Goal: Information Seeking & Learning: Learn about a topic

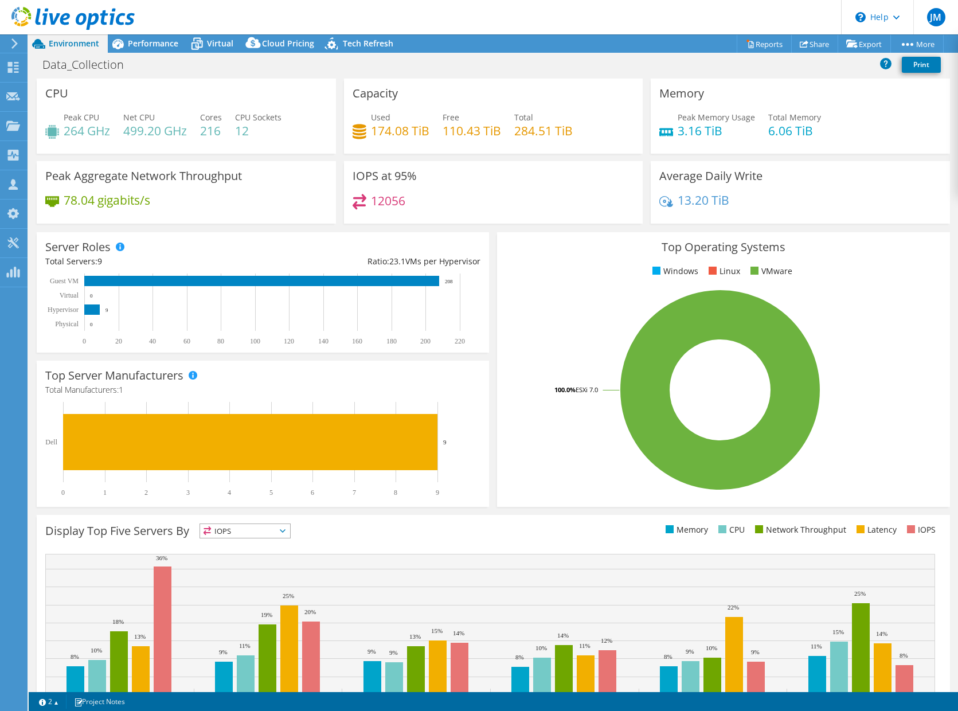
select select "USD"
click at [147, 50] on div "Performance" at bounding box center [147, 43] width 79 height 18
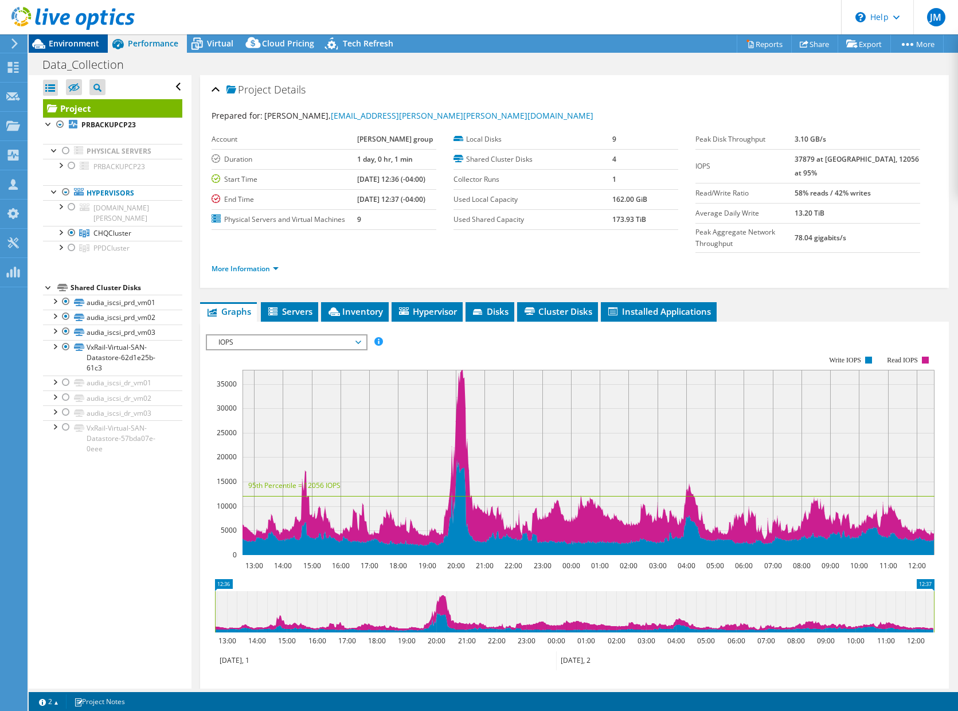
click at [79, 34] on div at bounding box center [67, 19] width 135 height 38
click at [77, 38] on span "Environment" at bounding box center [74, 43] width 50 height 11
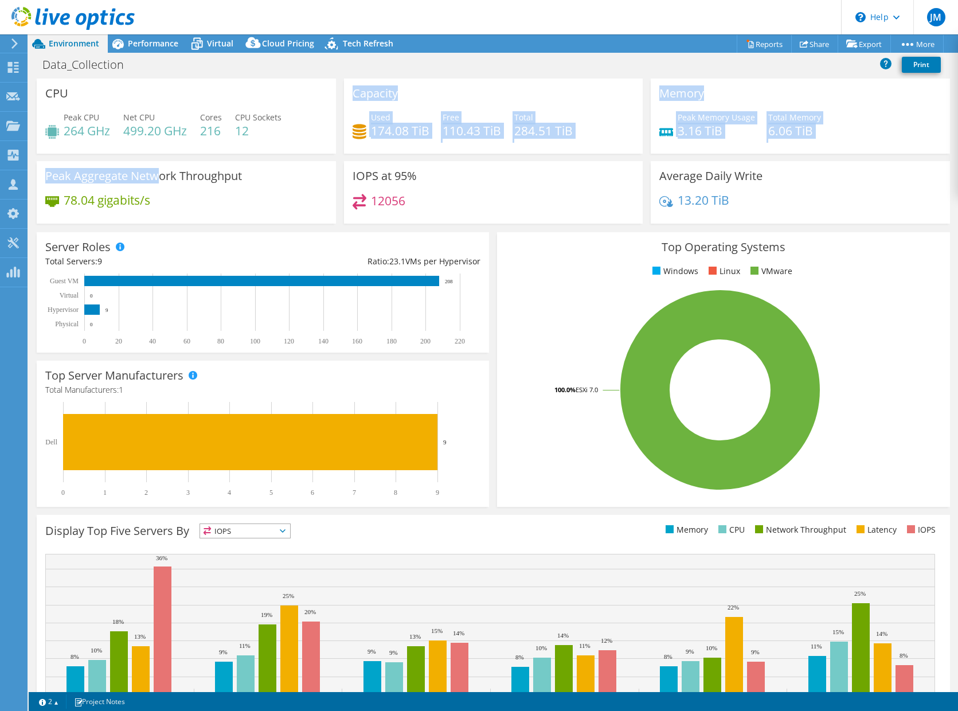
drag, startPoint x: 161, startPoint y: 166, endPoint x: 173, endPoint y: 127, distance: 41.4
click at [173, 127] on div "CPU Peak CPU 264 GHz Net CPU 499.20 GHz Cores 216 CPU Sockets 12 Capacity Used …" at bounding box center [493, 155] width 921 height 153
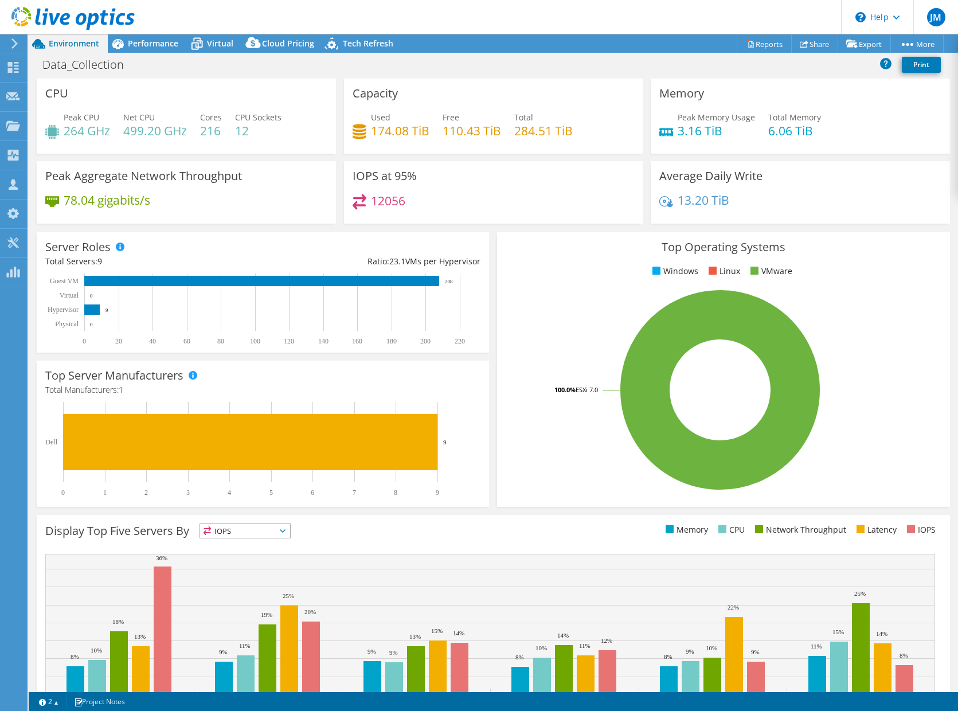
click at [280, 161] on div "CPU Peak CPU 264 GHz Net CPU 499.20 GHz Cores 216 CPU Sockets 12" at bounding box center [186, 120] width 307 height 83
click at [137, 49] on div "Performance" at bounding box center [147, 43] width 79 height 18
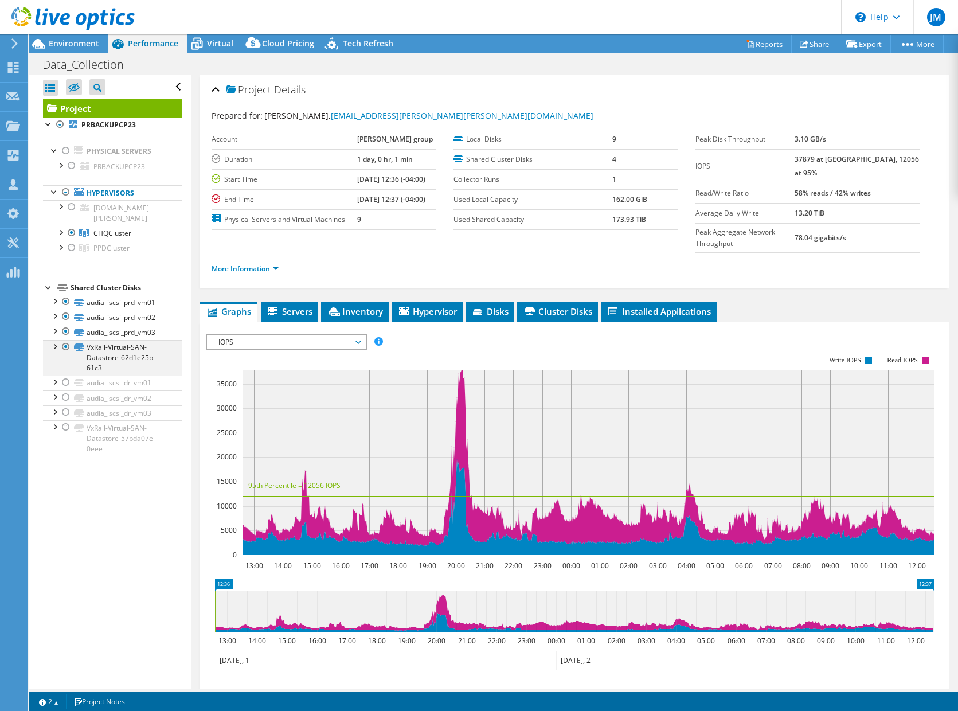
click at [55, 340] on div at bounding box center [54, 345] width 11 height 11
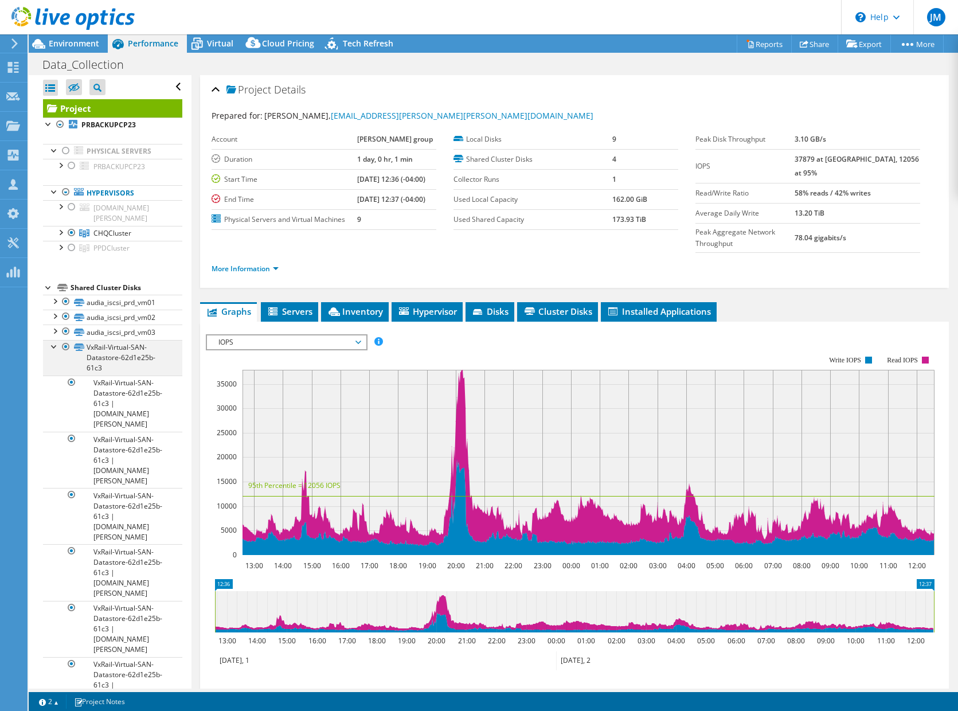
click at [55, 340] on div at bounding box center [54, 345] width 11 height 11
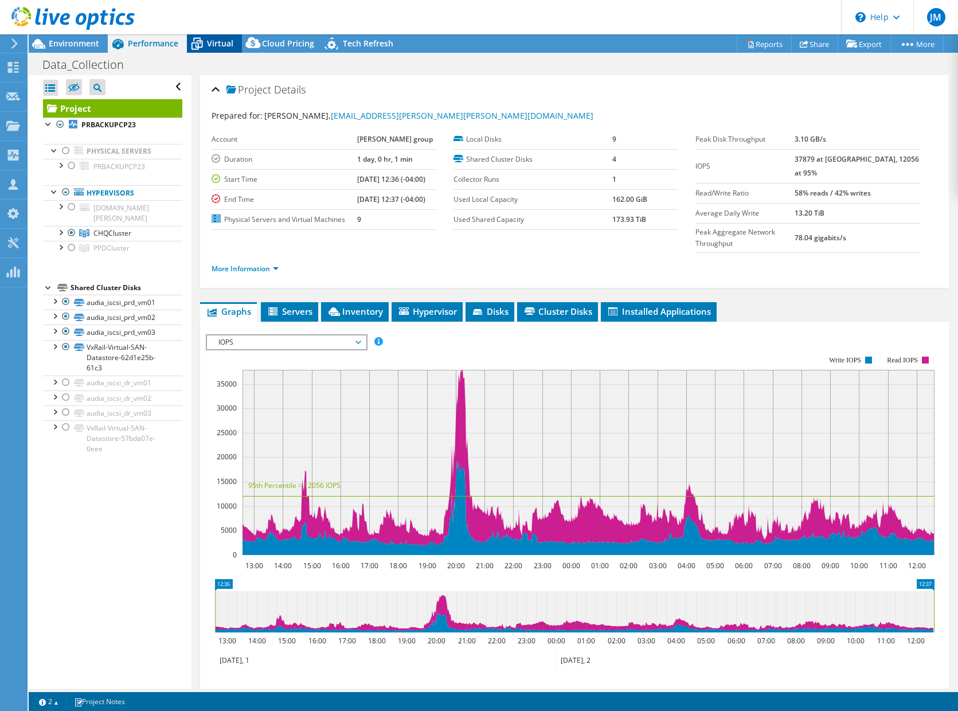
click at [200, 44] on icon at bounding box center [197, 44] width 20 height 20
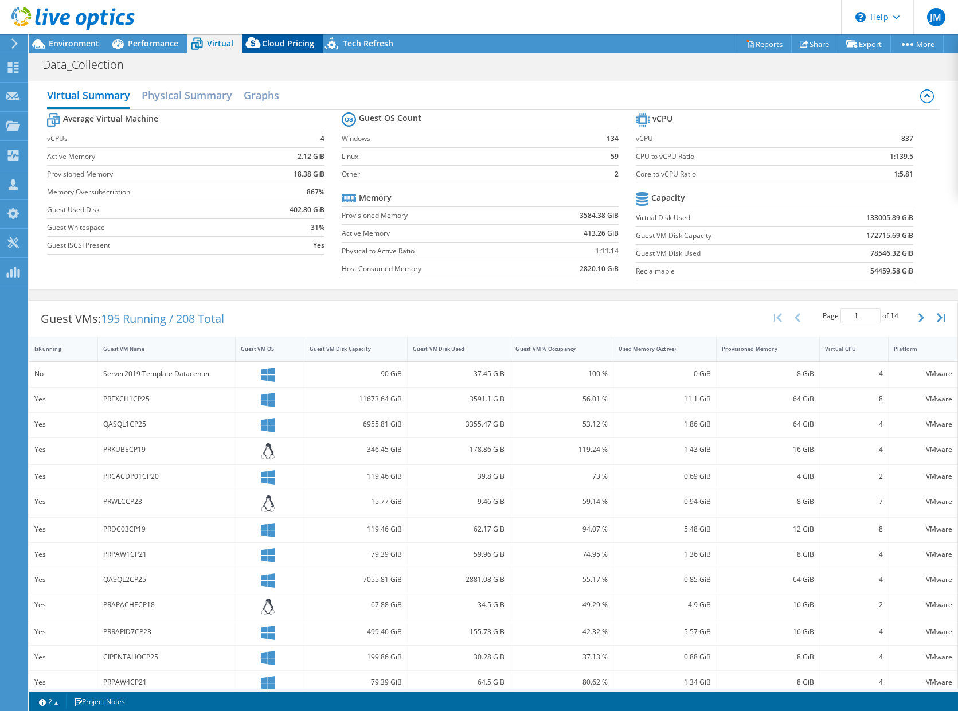
click at [272, 41] on span "Cloud Pricing" at bounding box center [288, 43] width 52 height 11
